Goal: Task Accomplishment & Management: Manage account settings

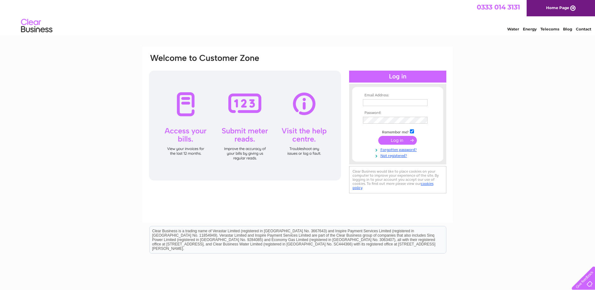
click at [406, 103] on input "text" at bounding box center [395, 102] width 65 height 7
paste input "purchasing@learningcurvegroup.co.uk"
type input "purchasing@learningcurvegroup.co.uk"
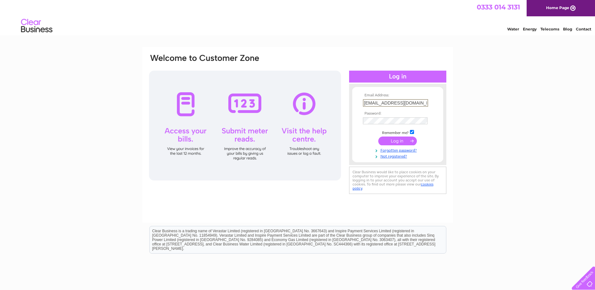
click at [408, 117] on td at bounding box center [397, 121] width 73 height 10
click at [403, 145] on td at bounding box center [397, 141] width 73 height 12
click at [398, 143] on input "submit" at bounding box center [397, 140] width 39 height 9
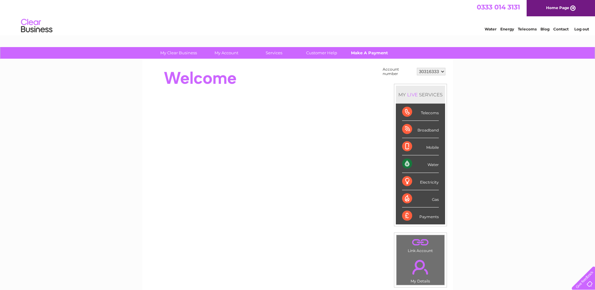
click at [378, 49] on link "Make A Payment" at bounding box center [369, 53] width 52 height 12
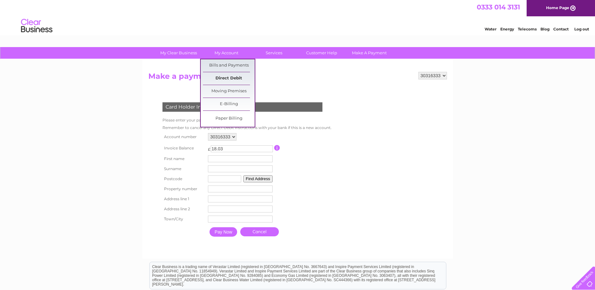
click at [232, 76] on link "Direct Debit" at bounding box center [229, 78] width 52 height 13
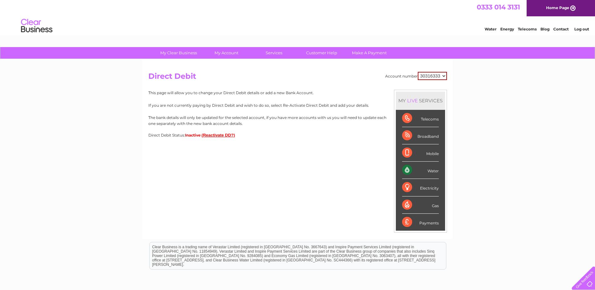
click at [227, 133] on button "(Reactivate DD?)" at bounding box center [219, 135] width 34 height 5
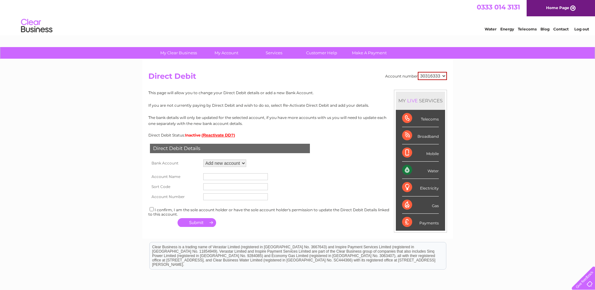
click at [579, 274] on div at bounding box center [582, 277] width 26 height 26
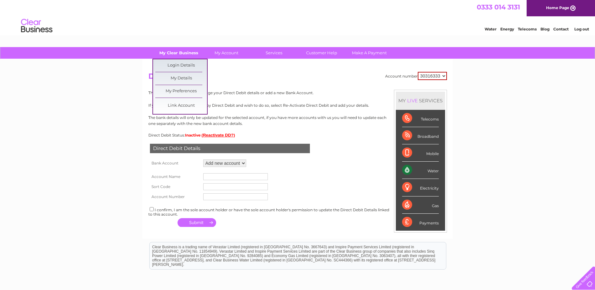
click at [184, 49] on link "My Clear Business" at bounding box center [179, 53] width 52 height 12
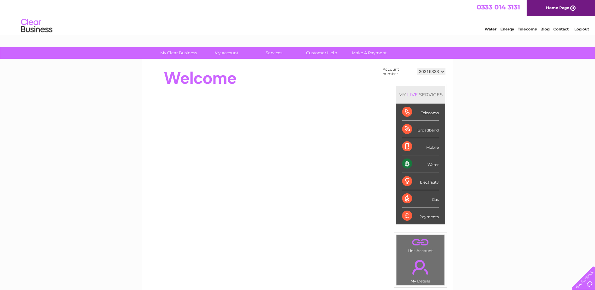
click at [566, 29] on link "Contact" at bounding box center [560, 29] width 15 height 5
